Goal: Task Accomplishment & Management: Manage account settings

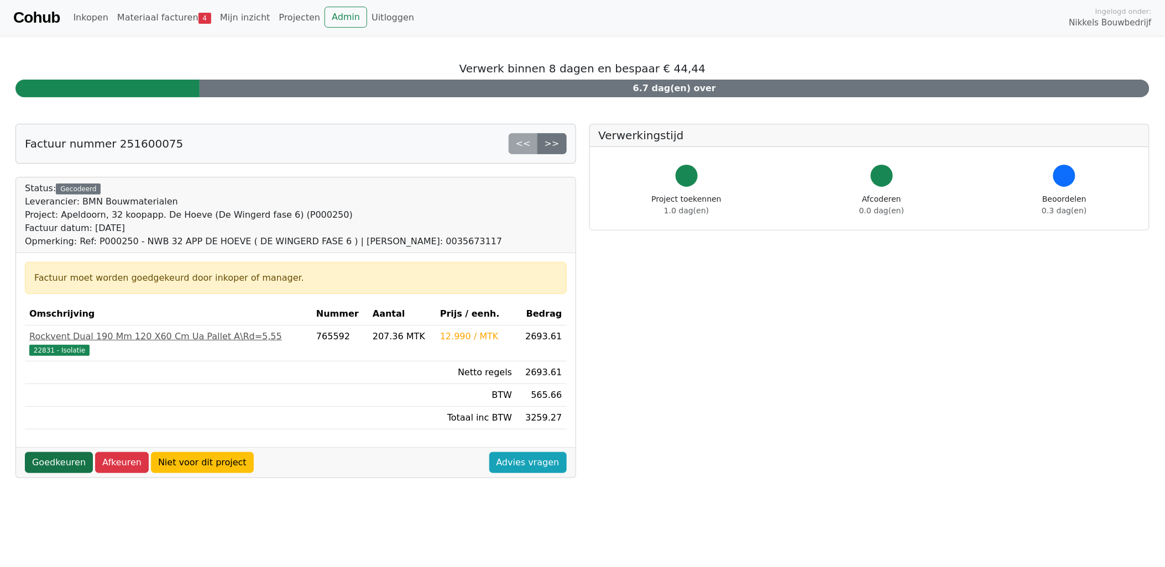
click at [64, 466] on link "Goedkeuren" at bounding box center [59, 462] width 68 height 21
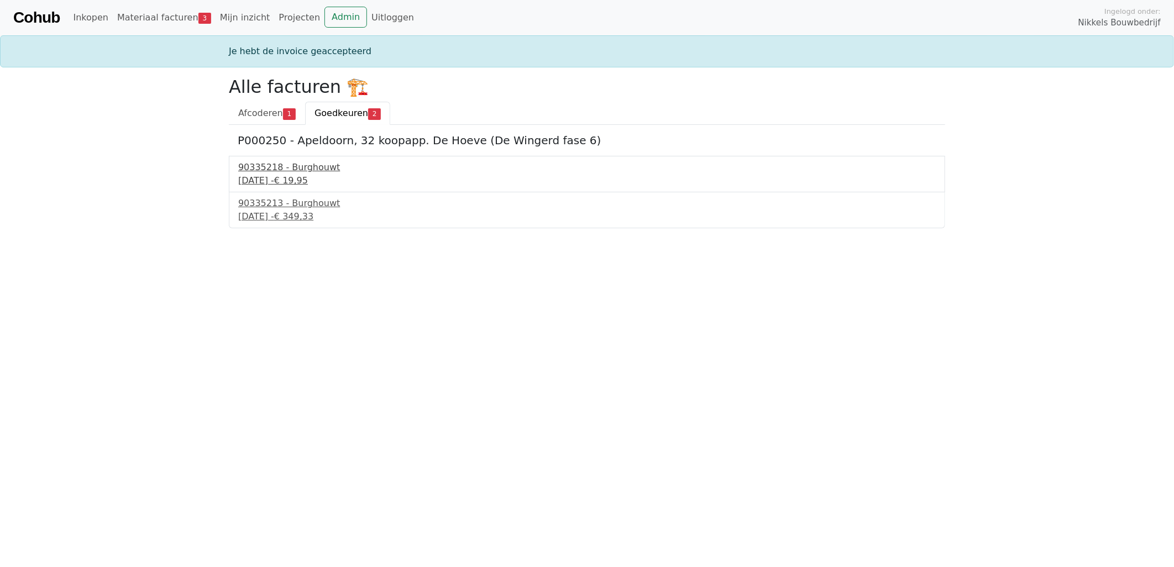
click at [308, 180] on span "€ 19,95" at bounding box center [291, 180] width 34 height 11
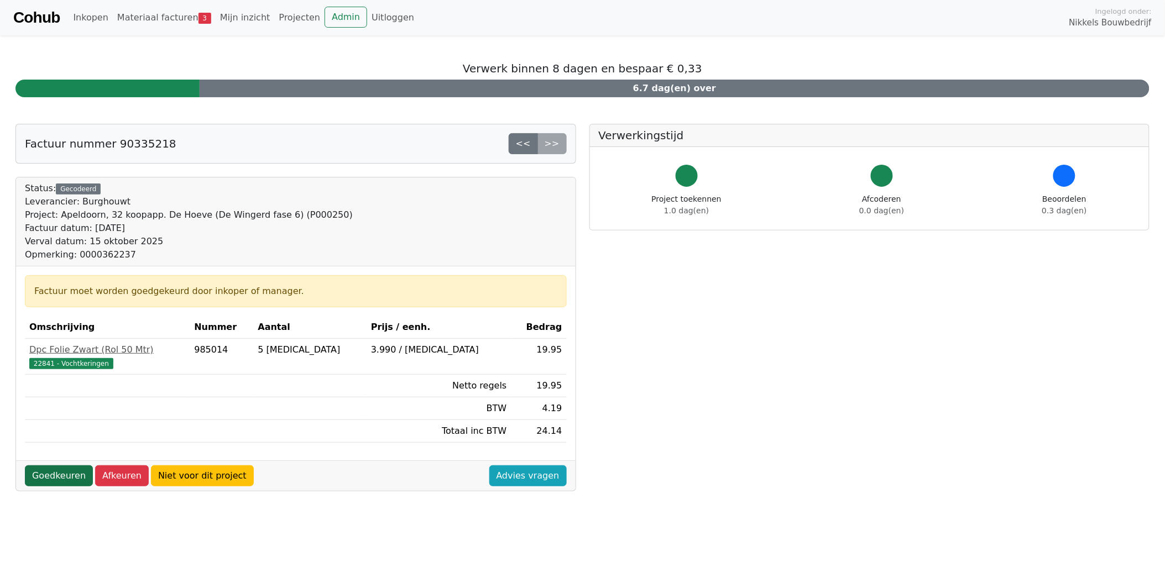
click at [56, 479] on link "Goedkeuren" at bounding box center [59, 476] width 68 height 21
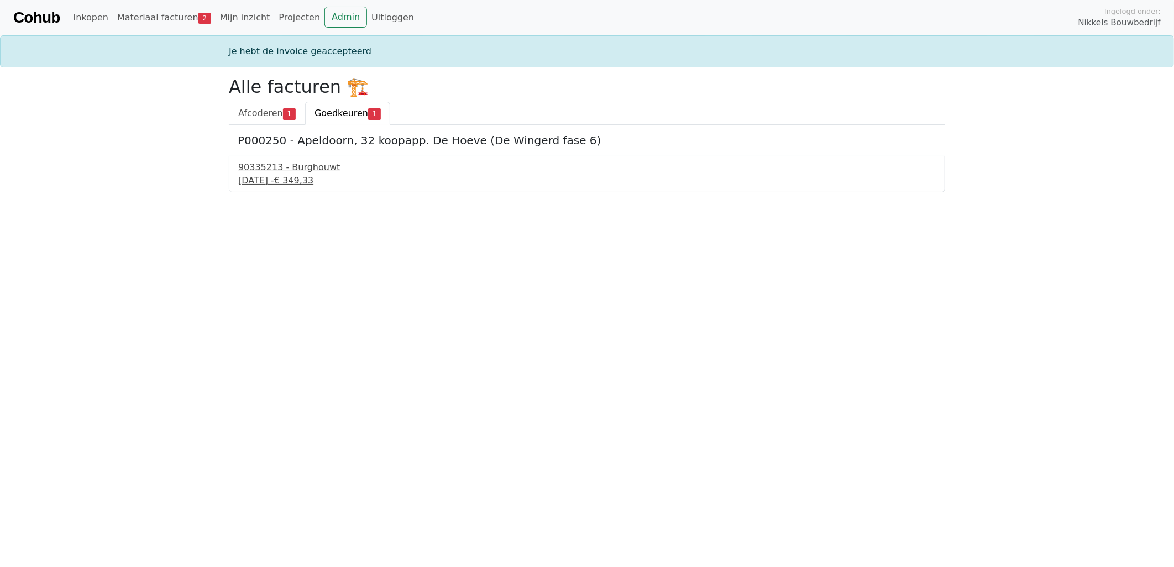
click at [296, 167] on div "90335213 - Burghouwt" at bounding box center [587, 167] width 698 height 13
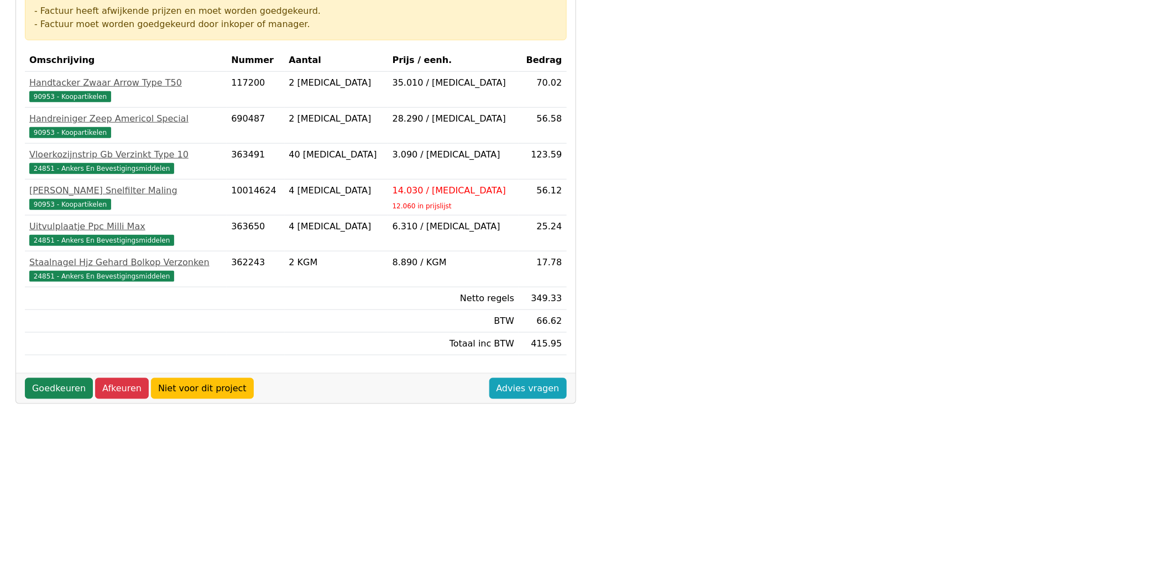
scroll to position [307, 0]
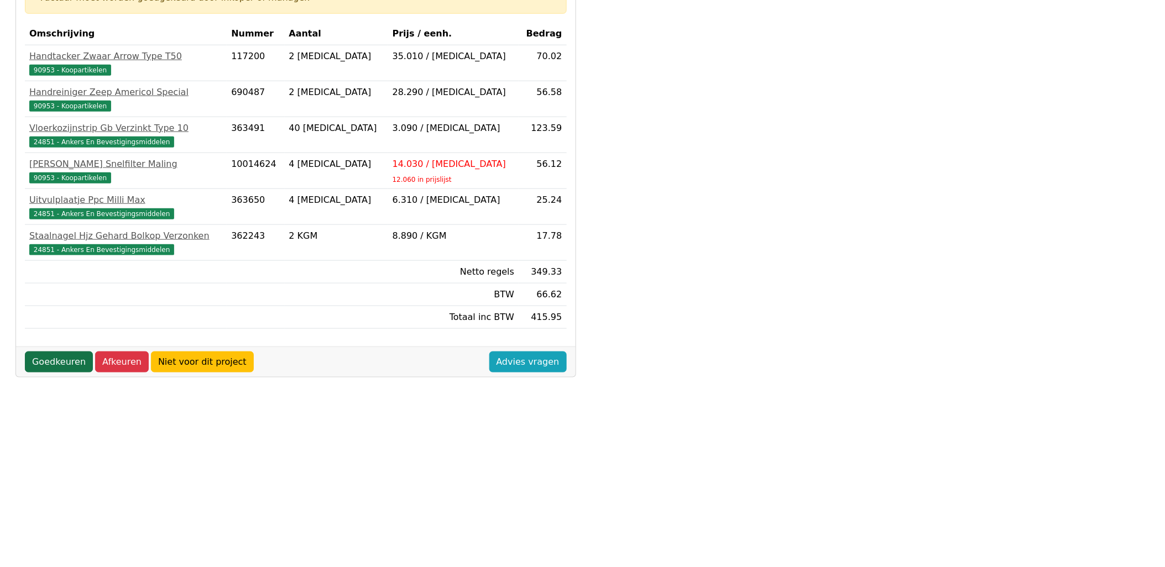
click at [58, 363] on link "Goedkeuren" at bounding box center [59, 362] width 68 height 21
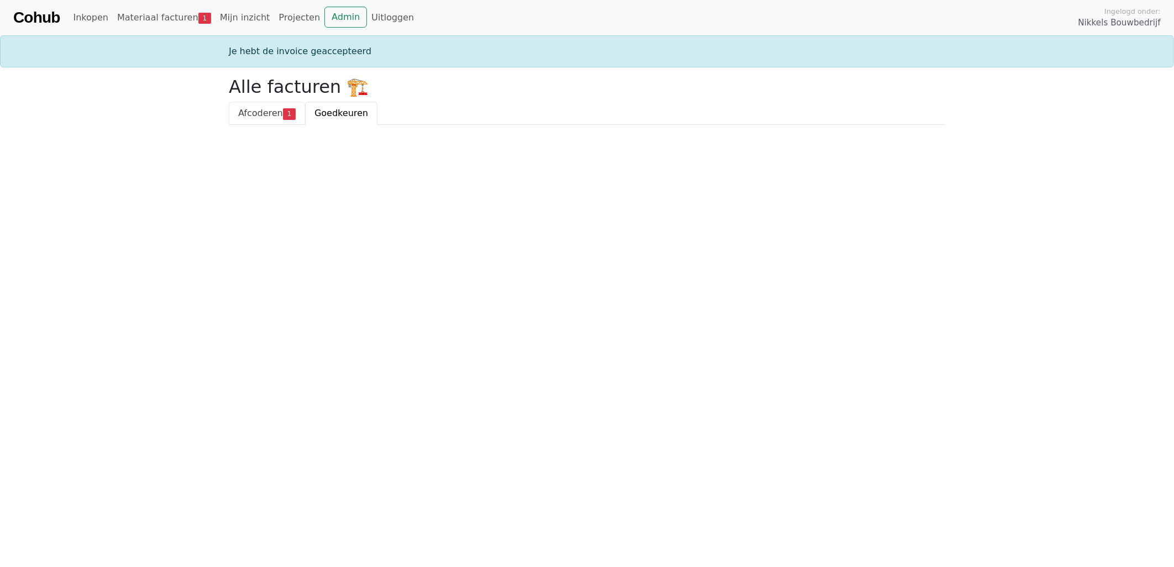
click at [267, 114] on span "Afcoderen" at bounding box center [260, 113] width 45 height 11
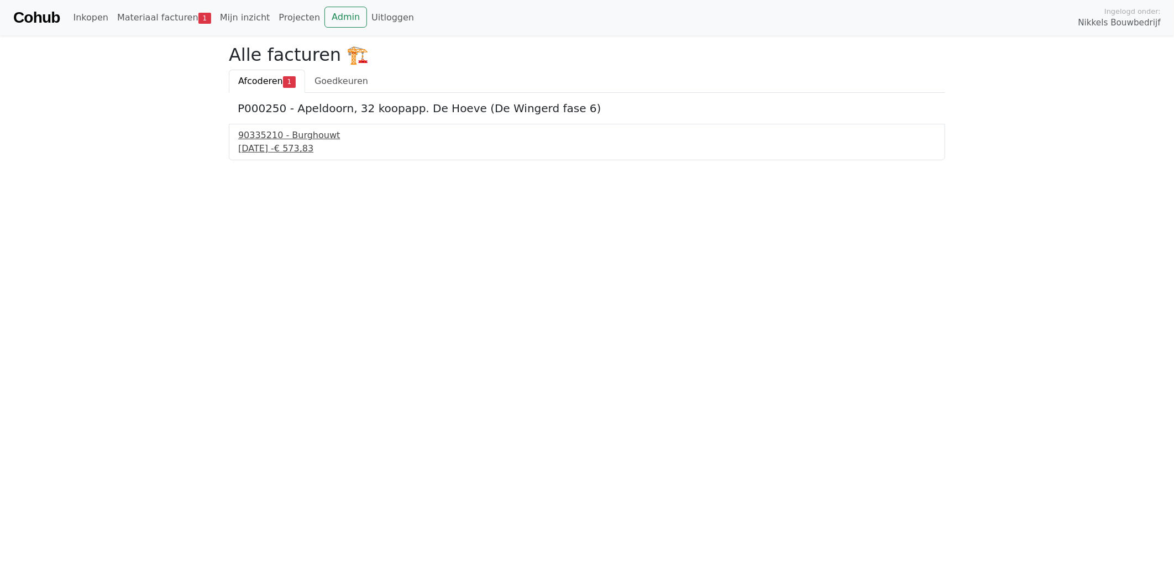
click at [308, 135] on div "90335210 - Burghouwt" at bounding box center [587, 135] width 698 height 13
